Goal: Task Accomplishment & Management: Manage account settings

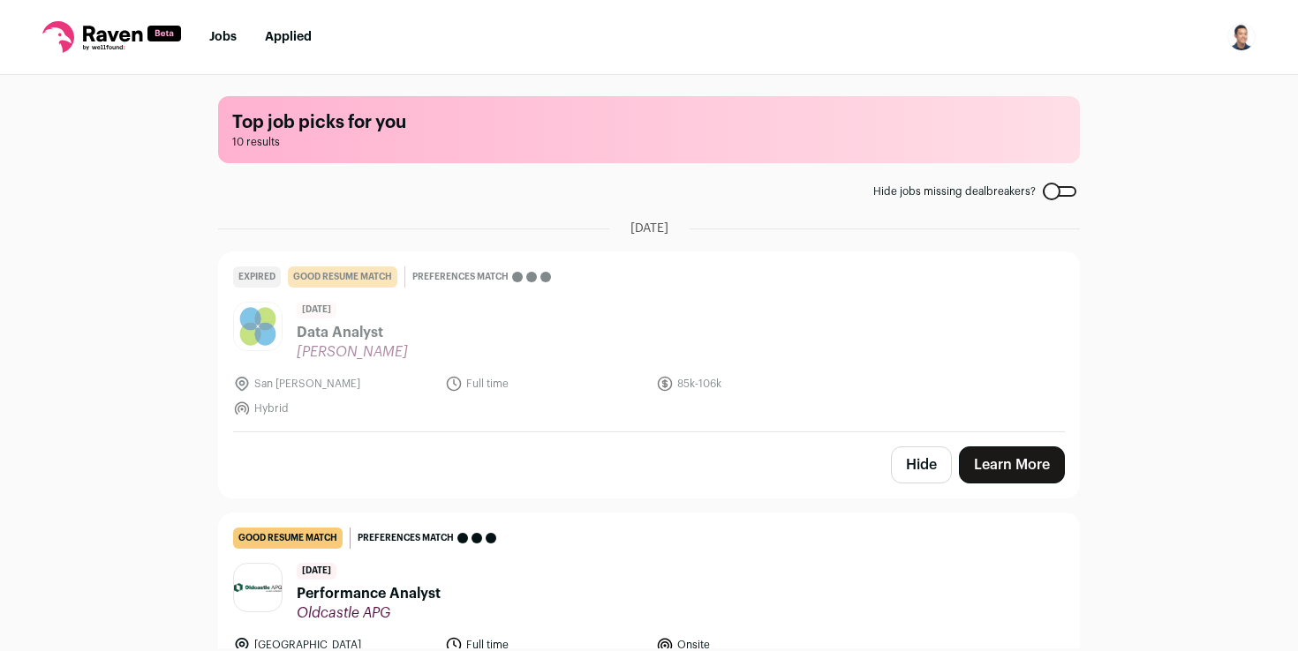
click at [1241, 42] on img "Open dropdown" at bounding box center [1241, 37] width 28 height 28
click at [1133, 80] on link "Settings" at bounding box center [1156, 82] width 195 height 42
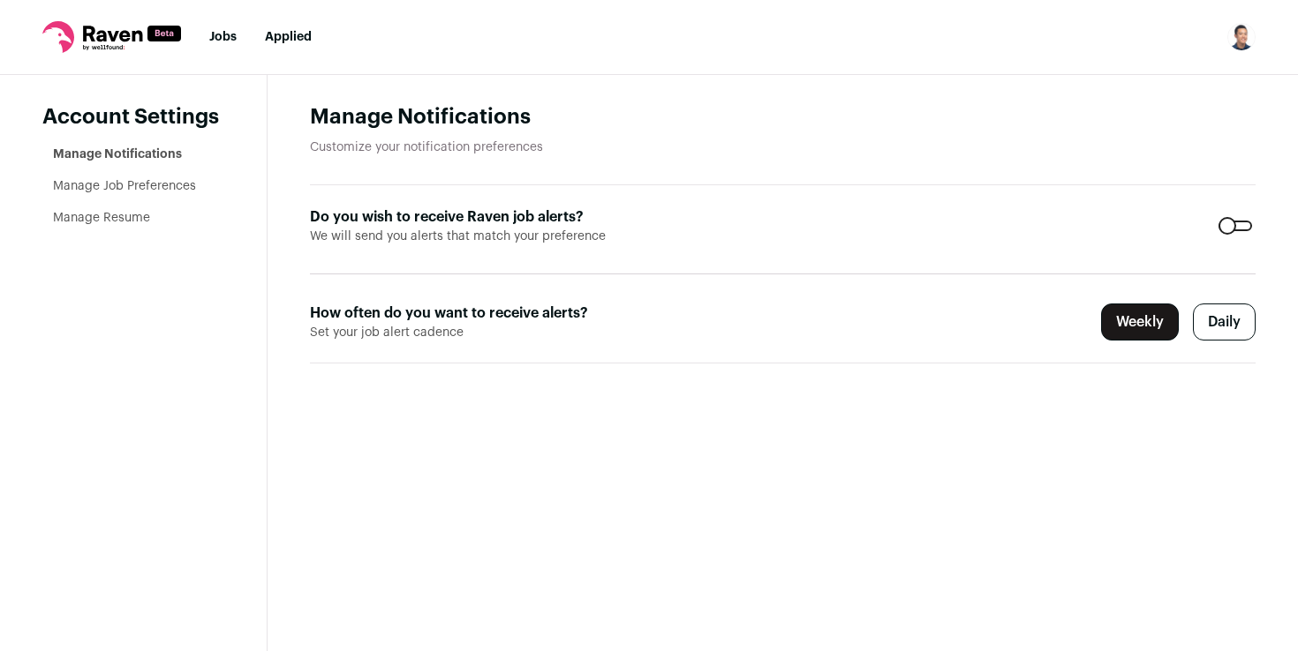
click at [114, 219] on link "Manage Resume" at bounding box center [101, 218] width 97 height 12
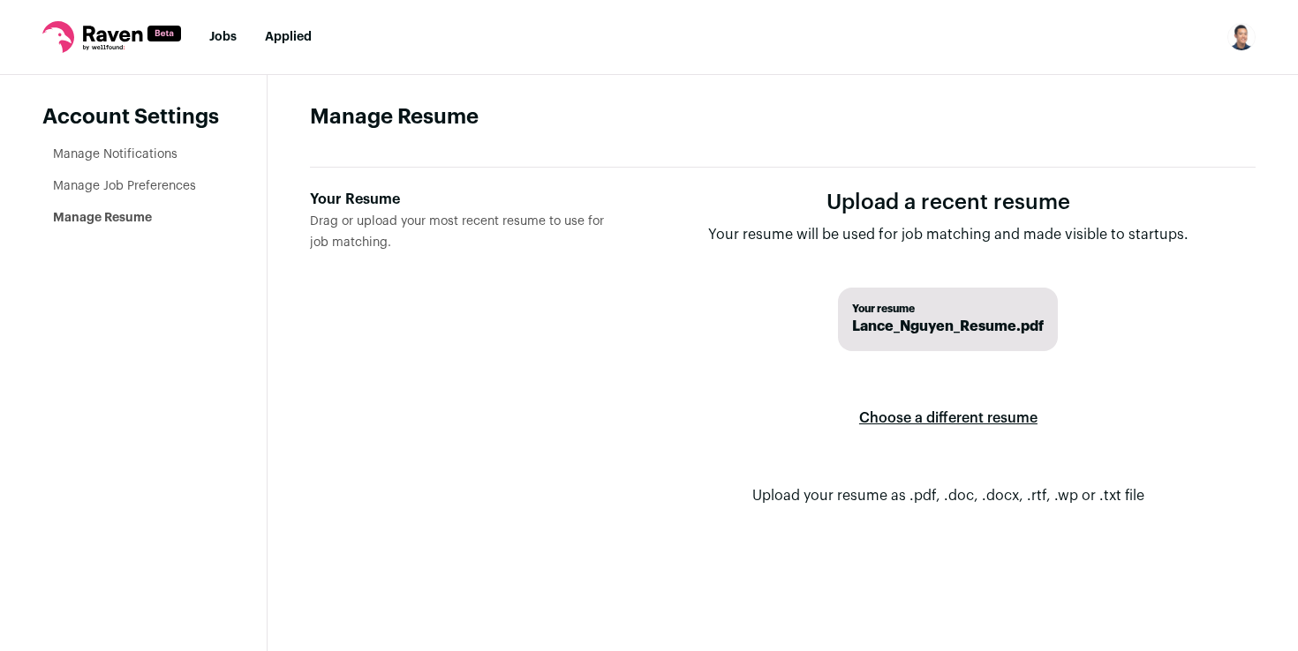
click at [945, 417] on label "Choose a different resume" at bounding box center [948, 418] width 178 height 49
click at [0, 0] on input "Your Resume Drag or upload your most recent resume to use for job matching." at bounding box center [0, 0] width 0 height 0
click at [938, 324] on span "Lance_Nguyen_Resume.pdf" at bounding box center [948, 326] width 192 height 21
click at [931, 324] on span "Lance_Nguyen_Resume.pdf" at bounding box center [948, 326] width 192 height 21
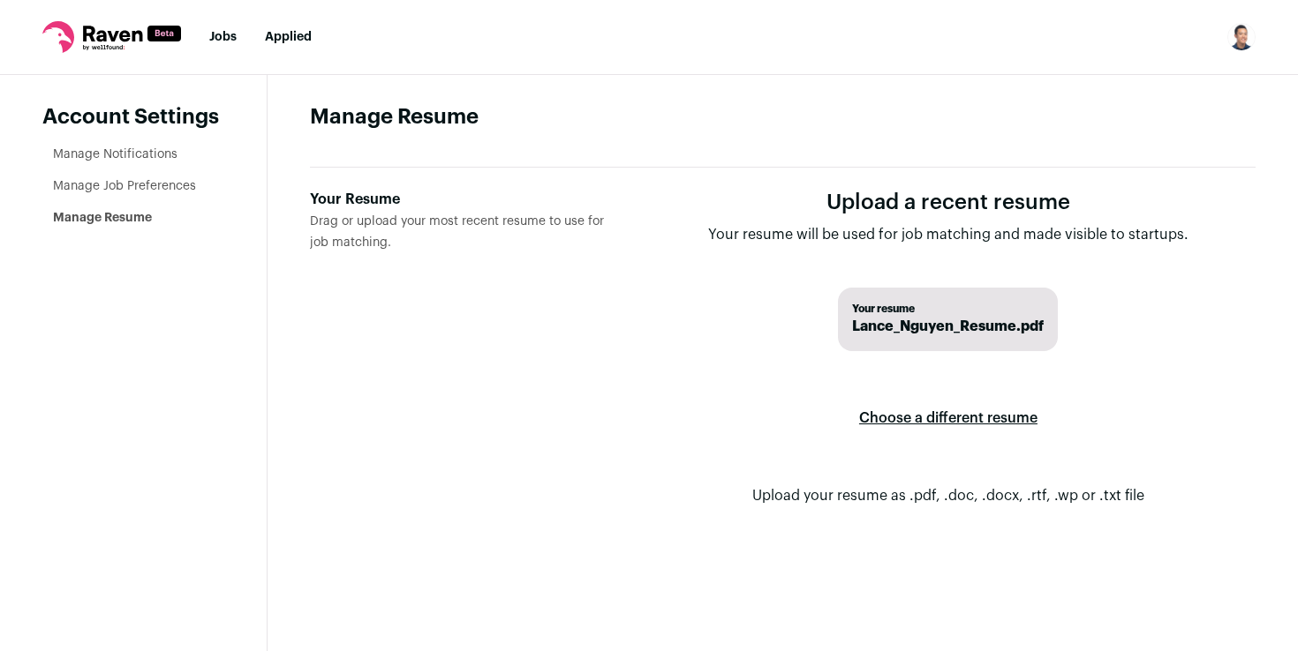
click at [913, 318] on span "Lance_Nguyen_Resume.pdf" at bounding box center [948, 326] width 192 height 21
click at [901, 315] on span "Your resume" at bounding box center [948, 309] width 192 height 14
click at [901, 309] on span "Your resume" at bounding box center [948, 309] width 192 height 14
click at [900, 331] on span "Lance_Nguyen_Resume.pdf" at bounding box center [948, 326] width 192 height 21
click at [915, 426] on label "Choose a different resume" at bounding box center [948, 418] width 178 height 49
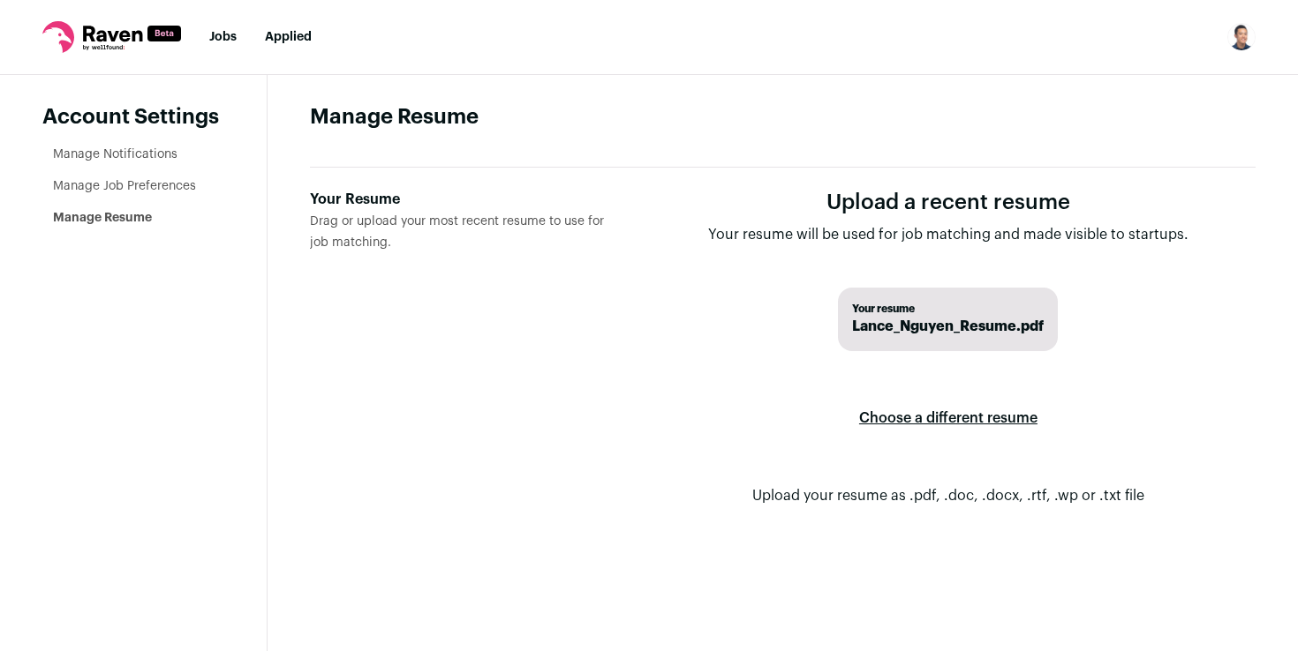
click at [0, 0] on input "Your Resume Drag or upload your most recent resume to use for job matching." at bounding box center [0, 0] width 0 height 0
click at [955, 419] on label "Choose a different resume" at bounding box center [948, 418] width 178 height 49
click at [0, 0] on input "Your Resume Drag or upload your most recent resume to use for job matching." at bounding box center [0, 0] width 0 height 0
click at [960, 319] on span "Lance_Nguyen_Resume.pdf" at bounding box center [948, 326] width 192 height 21
click at [960, 320] on span "Lance_Nguyen_Resume.pdf" at bounding box center [948, 326] width 192 height 21
